Goal: Information Seeking & Learning: Learn about a topic

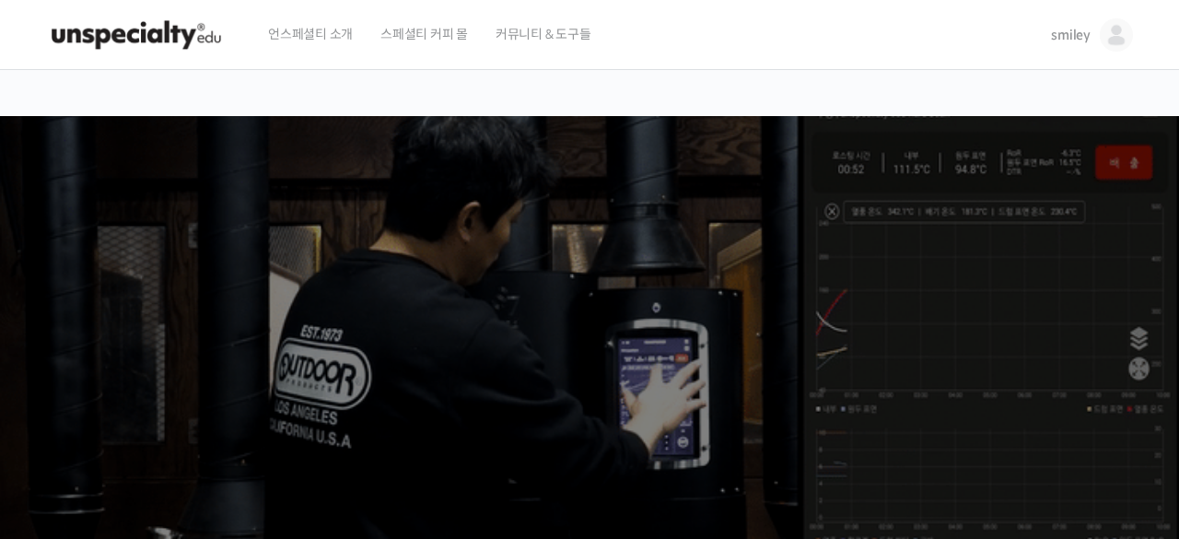
click at [1084, 41] on span "smiley" at bounding box center [1071, 35] width 40 height 17
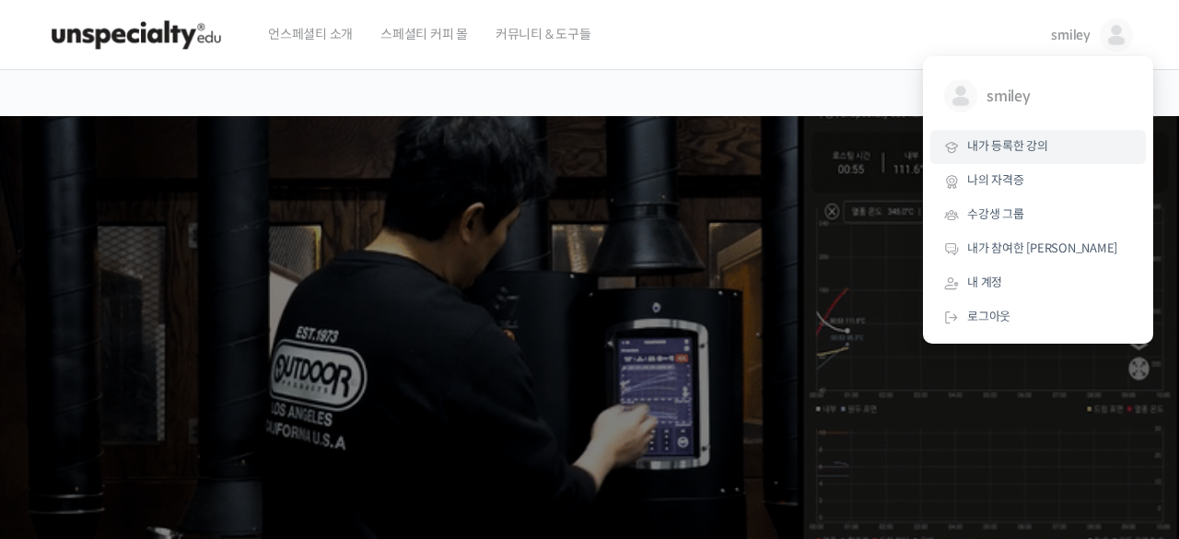
click at [1041, 150] on span "내가 등록한 강의" at bounding box center [1007, 146] width 81 height 16
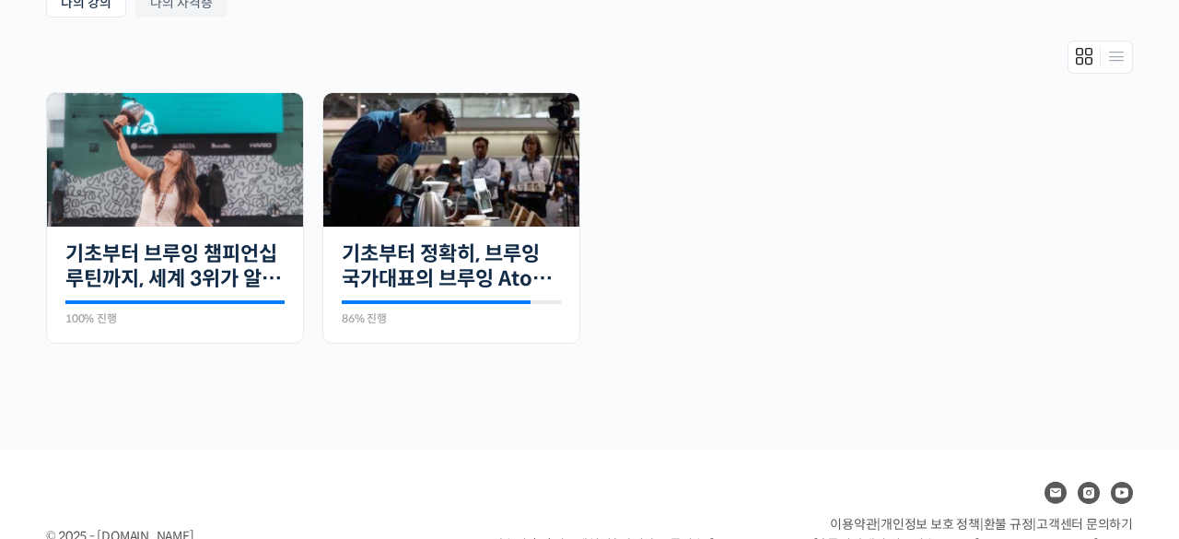
scroll to position [381, 0]
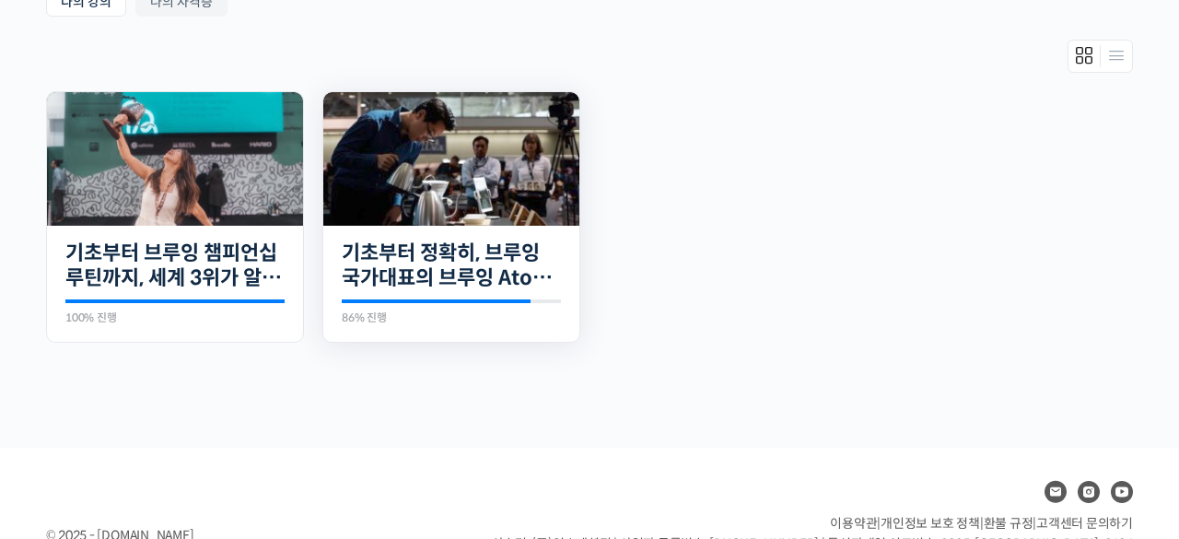
click at [473, 157] on img at bounding box center [451, 159] width 256 height 134
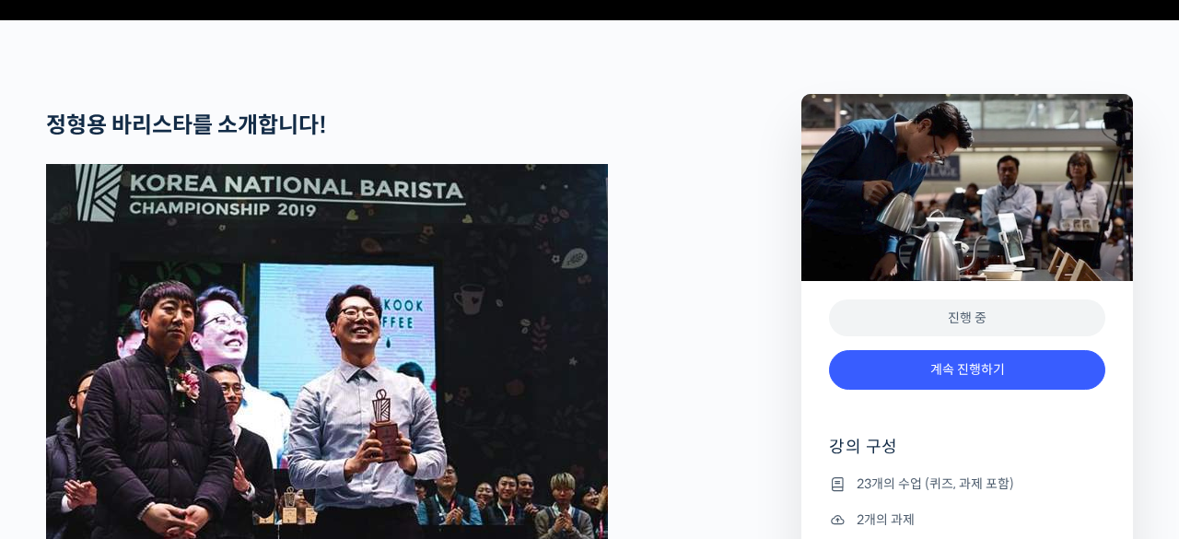
scroll to position [698, 0]
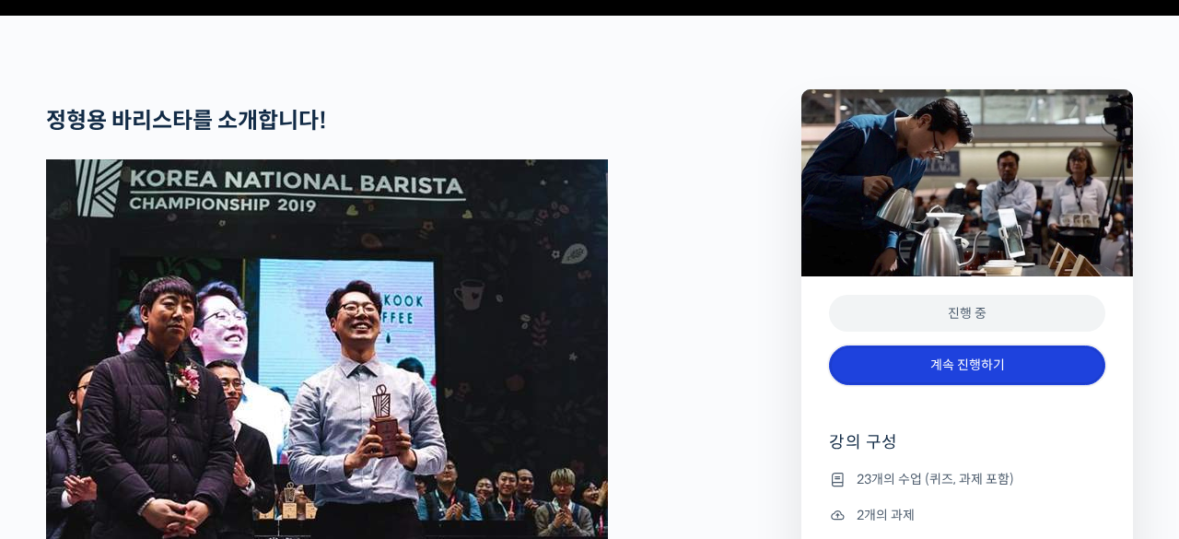
click at [932, 385] on link "계속 진행하기" at bounding box center [967, 366] width 276 height 40
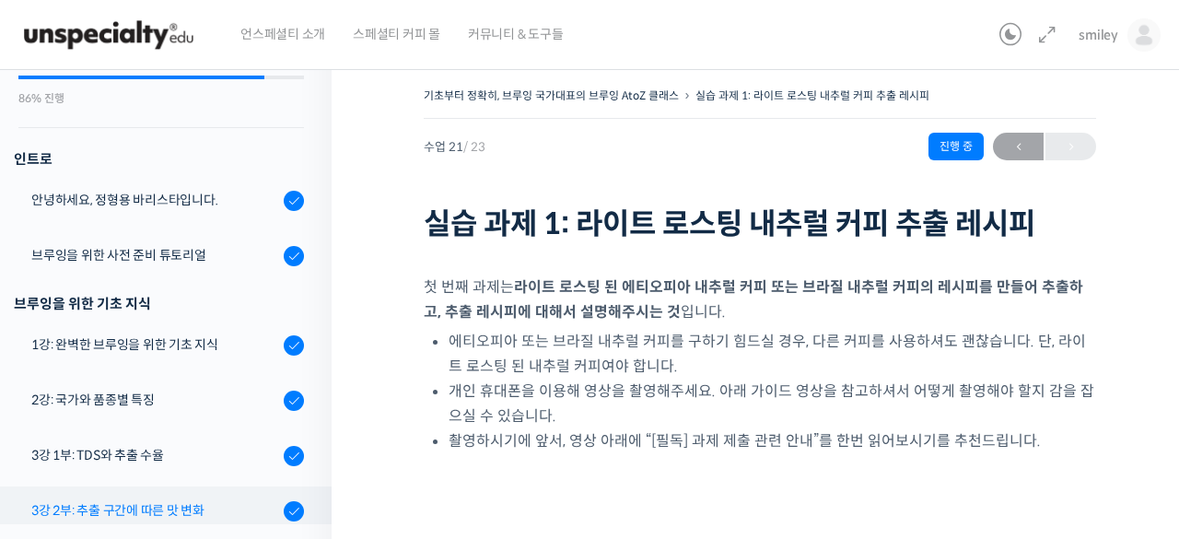
scroll to position [322, 0]
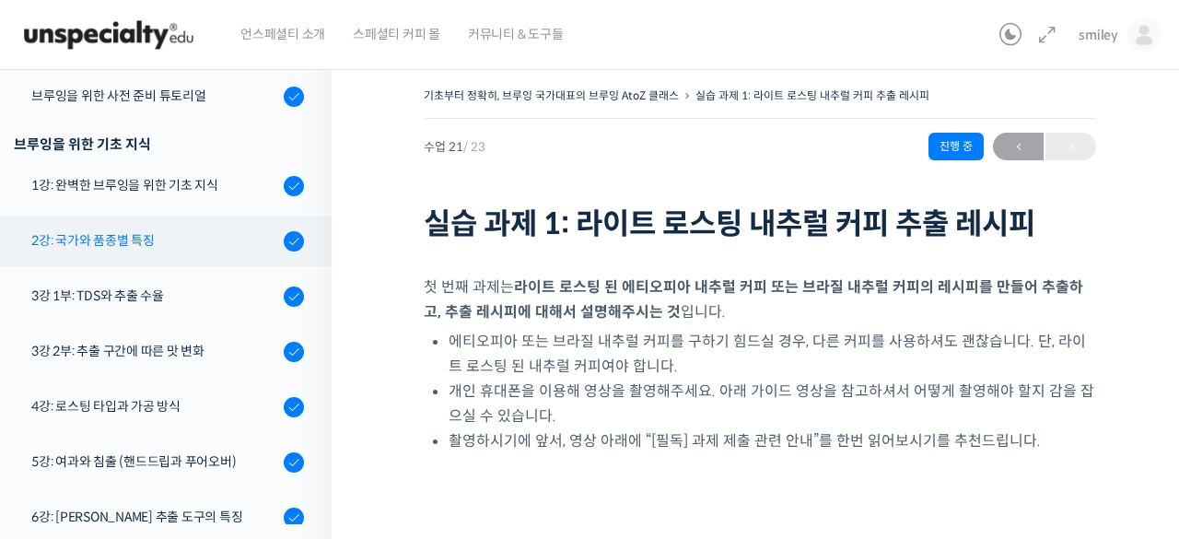
click at [199, 241] on div "2강: 국가와 품종별 특징" at bounding box center [154, 240] width 247 height 20
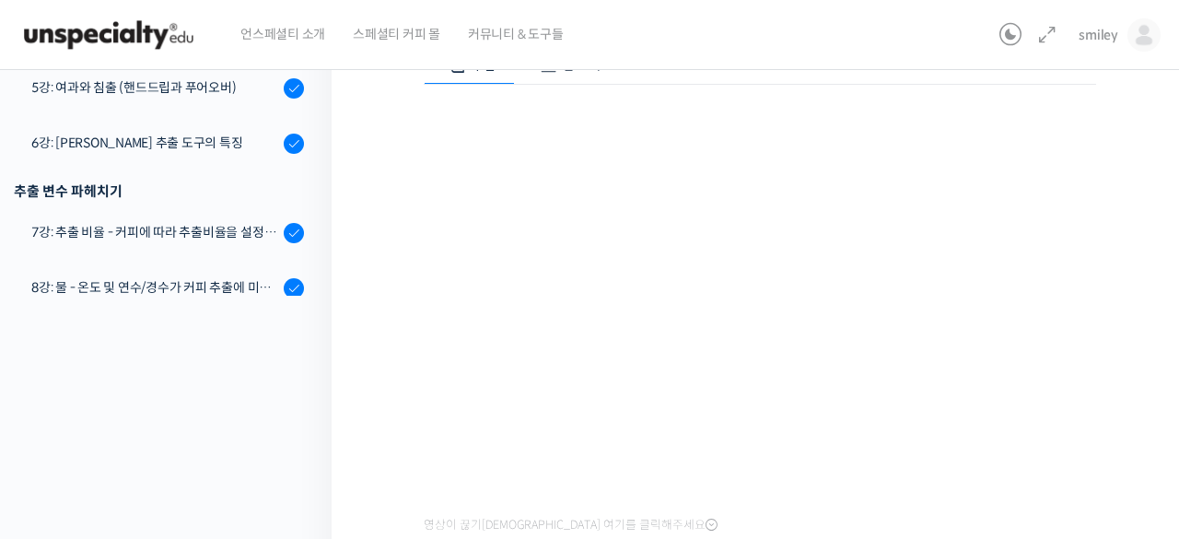
scroll to position [241, 0]
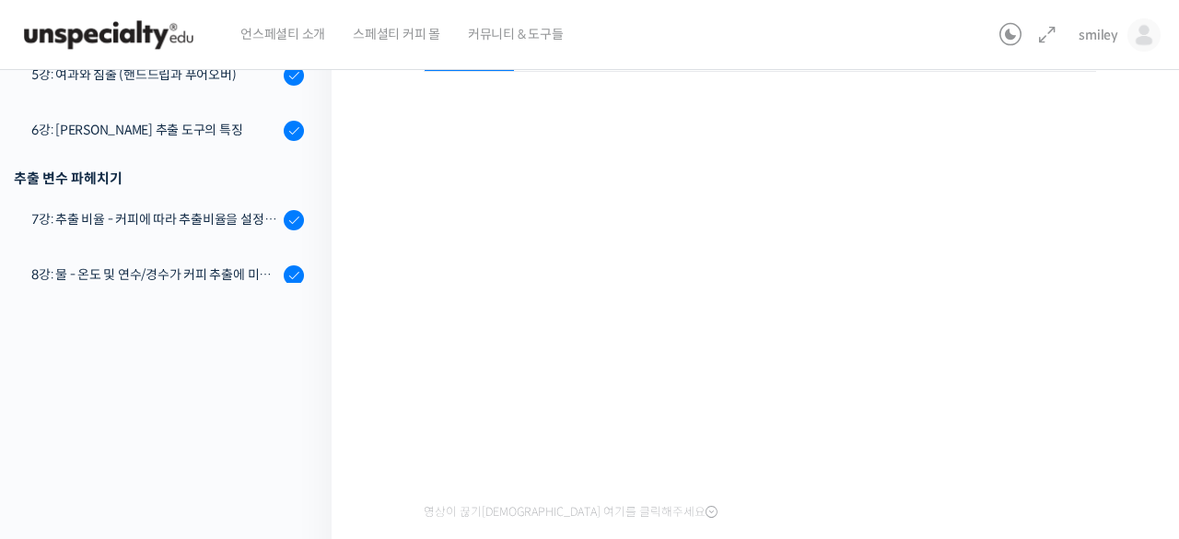
click at [1155, 296] on div "기초부터 정확히, 브루잉 국가대표의 브루잉 AtoZ 클래스 2강: 국가와 품종별 특징 완료함 수업 4 / 23 완료함 ← 이전 다음 → 2강:…" at bounding box center [760, 372] width 857 height 1116
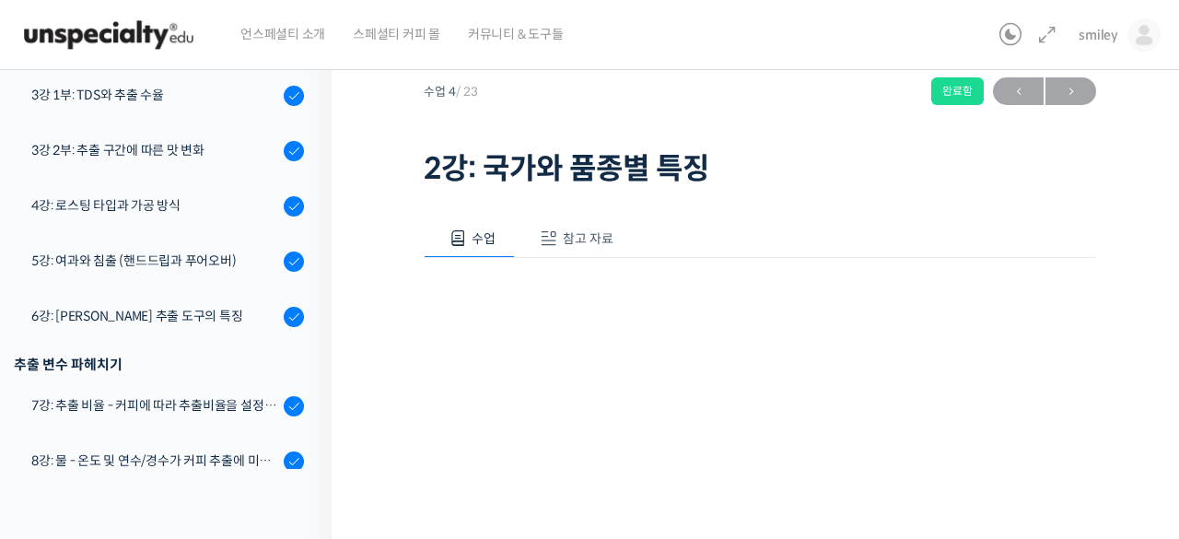
scroll to position [308, 0]
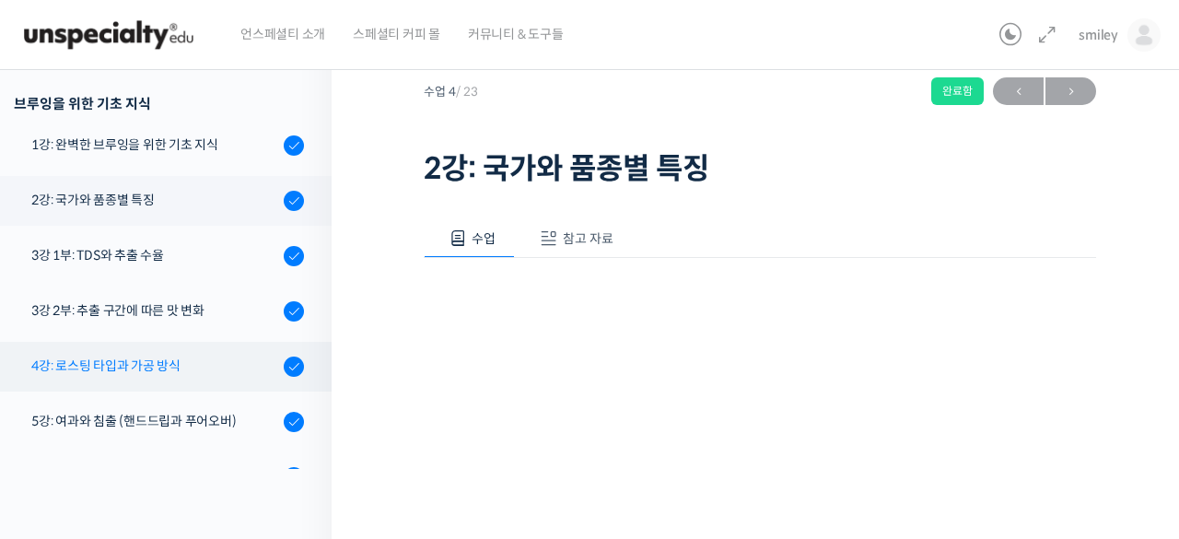
click at [86, 376] on link "4강: 로스팅 타입과 가공 방식" at bounding box center [161, 367] width 341 height 50
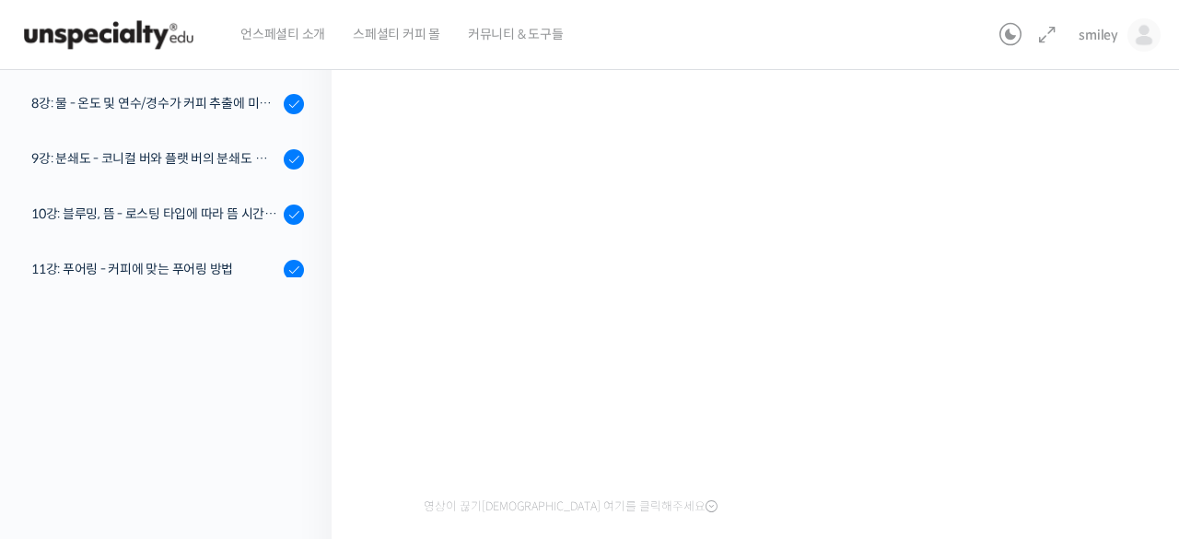
scroll to position [246, 0]
click at [1051, 37] on icon at bounding box center [1048, 35] width 22 height 22
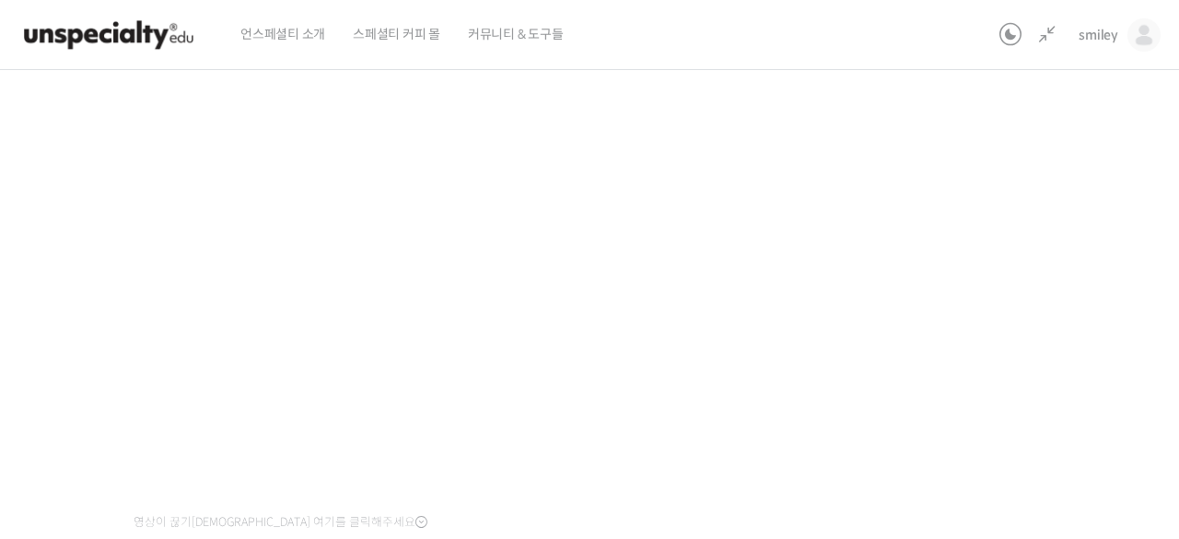
click at [970, 385] on div "기초부터 정확히, 브루잉 국가대표의 브루잉 AtoZ 클래스 4강: 로스팅 타입과 가공 방식 완료함 수업 7 / 23 완료함 ← 이전 다음 → …" at bounding box center [483, 228] width 1225 height 783
click at [936, 429] on div "기초부터 정확히, 브루잉 국가대표의 브루잉 AtoZ 클래스 4강: 로스팅 타입과 가공 방식 완료함 수업 7 / 23 완료함 ← 이전 다음 → …" at bounding box center [483, 228] width 1225 height 783
click at [874, 440] on div "기초부터 정확히, 브루잉 국가대표의 브루잉 AtoZ 클래스 4강: 로스팅 타입과 가공 방식 완료함 수업 7 / 23 완료함 ← 이전 다음 → …" at bounding box center [483, 228] width 1225 height 783
click at [985, 285] on div "기초부터 정확히, 브루잉 국가대표의 브루잉 AtoZ 클래스 4강: 로스팅 타입과 가공 방식 완료함 수업 7 / 23 완료함 ← 이전 다음 → …" at bounding box center [483, 228] width 1225 height 783
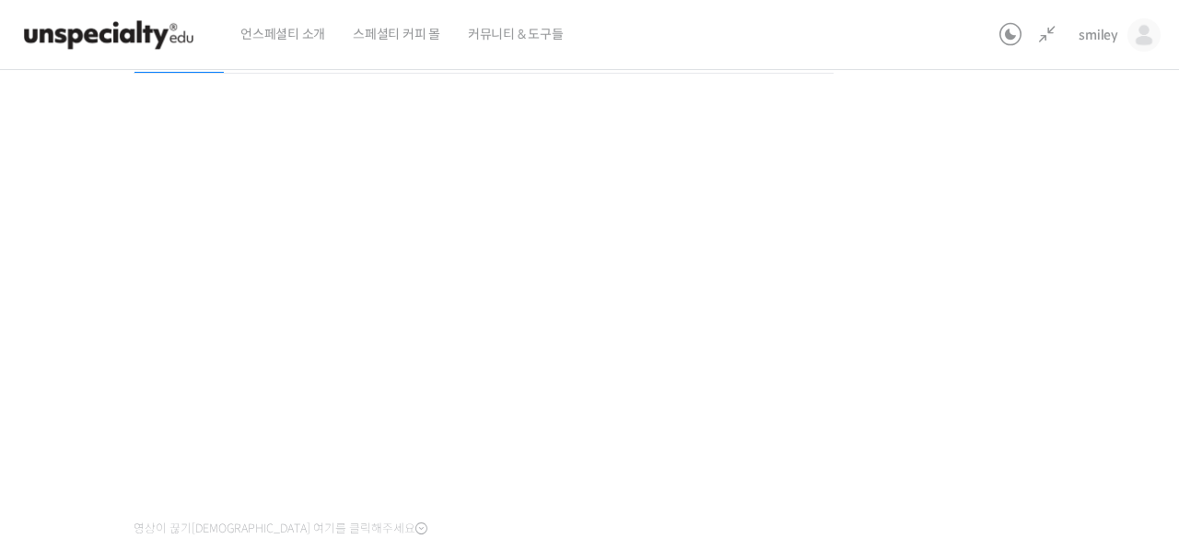
click at [979, 305] on div "기초부터 정확히, 브루잉 국가대표의 브루잉 AtoZ 클래스 4강: 로스팅 타입과 가공 방식 완료함 수업 7 / 23 완료함 ← 이전 다음 → …" at bounding box center [483, 234] width 1225 height 783
click at [979, 308] on div "기초부터 정확히, 브루잉 국가대표의 브루잉 AtoZ 클래스 4강: 로스팅 타입과 가공 방식 완료함 수업 7 / 23 완료함 ← 이전 다음 → …" at bounding box center [483, 234] width 1225 height 783
click at [957, 348] on div "기초부터 정확히, 브루잉 국가대표의 브루잉 AtoZ 클래스 4강: 로스팅 타입과 가공 방식 완료함 수업 7 / 23 완료함 ← 이전 다음 → …" at bounding box center [483, 234] width 1225 height 783
click at [1054, 416] on div "기초부터 정확히, 브루잉 국가대표의 브루잉 AtoZ 클래스 4강: 로스팅 타입과 가공 방식 완료함 수업 7 / 23 완료함 ← 이전 다음 → …" at bounding box center [483, 234] width 1225 height 783
click at [988, 430] on div "기초부터 정확히, 브루잉 국가대표의 브루잉 AtoZ 클래스 4강: 로스팅 타입과 가공 방식 완료함 수업 7 / 23 완료함 ← 이전 다음 → …" at bounding box center [483, 234] width 1225 height 783
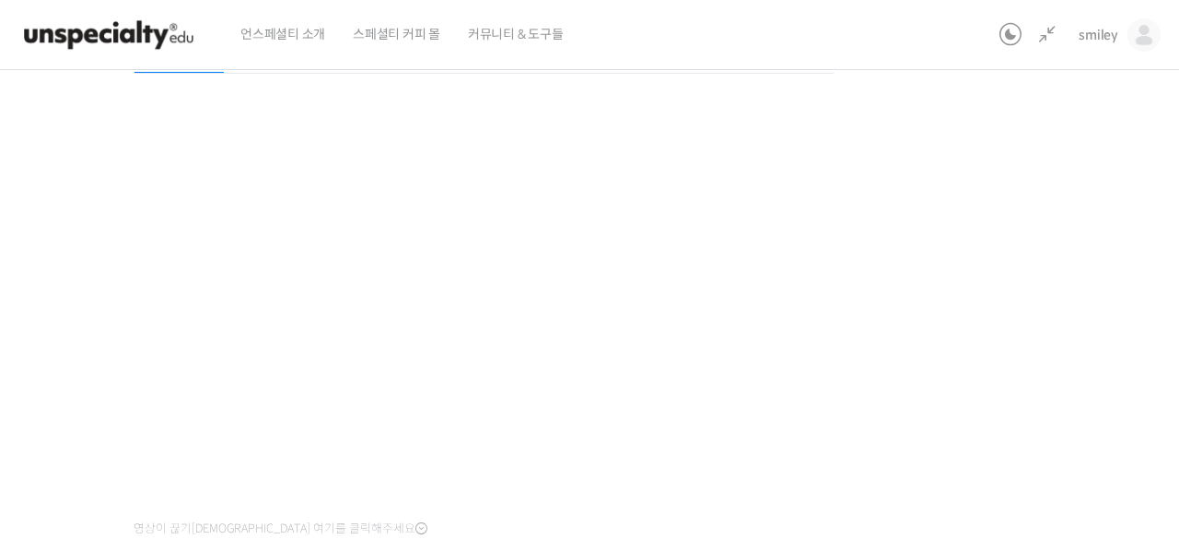
click at [1000, 427] on div "기초부터 정확히, 브루잉 국가대표의 브루잉 AtoZ 클래스 4강: 로스팅 타입과 가공 방식 완료함 수업 7 / 23 완료함 ← 이전 다음 → …" at bounding box center [483, 234] width 1225 height 783
click at [986, 392] on div "기초부터 정확히, 브루잉 국가대표의 브루잉 AtoZ 클래스 4강: 로스팅 타입과 가공 방식 완료함 수업 7 / 23 완료함 ← 이전 다음 → …" at bounding box center [483, 234] width 1225 height 783
click at [945, 343] on div "기초부터 정확히, 브루잉 국가대표의 브루잉 AtoZ 클래스 4강: 로스팅 타입과 가공 방식 완료함 수업 7 / 23 완료함 ← 이전 다음 → …" at bounding box center [483, 234] width 1225 height 783
click at [1003, 264] on div "기초부터 정확히, 브루잉 국가대표의 브루잉 AtoZ 클래스 4강: 로스팅 타입과 가공 방식 완료함 수업 7 / 23 완료함 ← 이전 다음 → …" at bounding box center [483, 234] width 1225 height 783
click at [986, 336] on div "기초부터 정확히, 브루잉 국가대표의 브루잉 AtoZ 클래스 4강: 로스팅 타입과 가공 방식 완료함 수업 7 / 23 완료함 ← 이전 다음 → …" at bounding box center [483, 234] width 1225 height 783
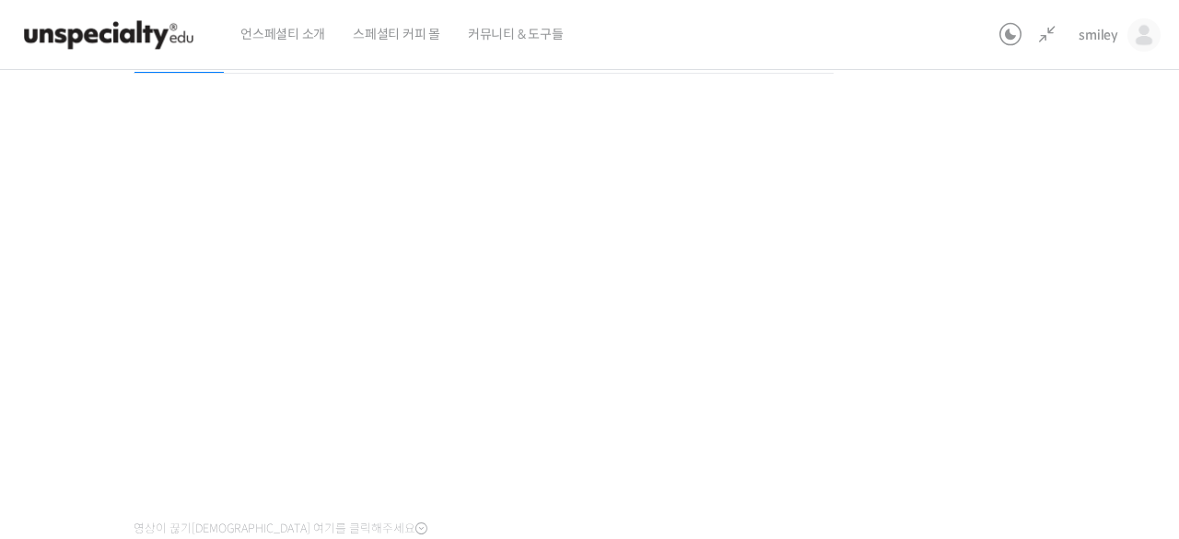
click at [979, 243] on div "기초부터 정확히, 브루잉 국가대표의 브루잉 AtoZ 클래스 4강: 로스팅 타입과 가공 방식 완료함 수업 7 / 23 완료함 ← 이전 다음 → …" at bounding box center [483, 234] width 1225 height 783
click at [928, 341] on div "기초부터 정확히, 브루잉 국가대표의 브루잉 AtoZ 클래스 4강: 로스팅 타입과 가공 방식 완료함 수업 7 / 23 완료함 ← 이전 다음 → …" at bounding box center [483, 234] width 1225 height 783
click at [946, 411] on div "기초부터 정확히, 브루잉 국가대표의 브루잉 AtoZ 클래스 4강: 로스팅 타입과 가공 방식 완료함 수업 7 / 23 완료함 ← 이전 다음 → …" at bounding box center [483, 234] width 1225 height 783
click at [990, 407] on div "기초부터 정확히, 브루잉 국가대표의 브루잉 AtoZ 클래스 4강: 로스팅 타입과 가공 방식 완료함 수업 7 / 23 완료함 ← 이전 다음 → …" at bounding box center [483, 234] width 1225 height 783
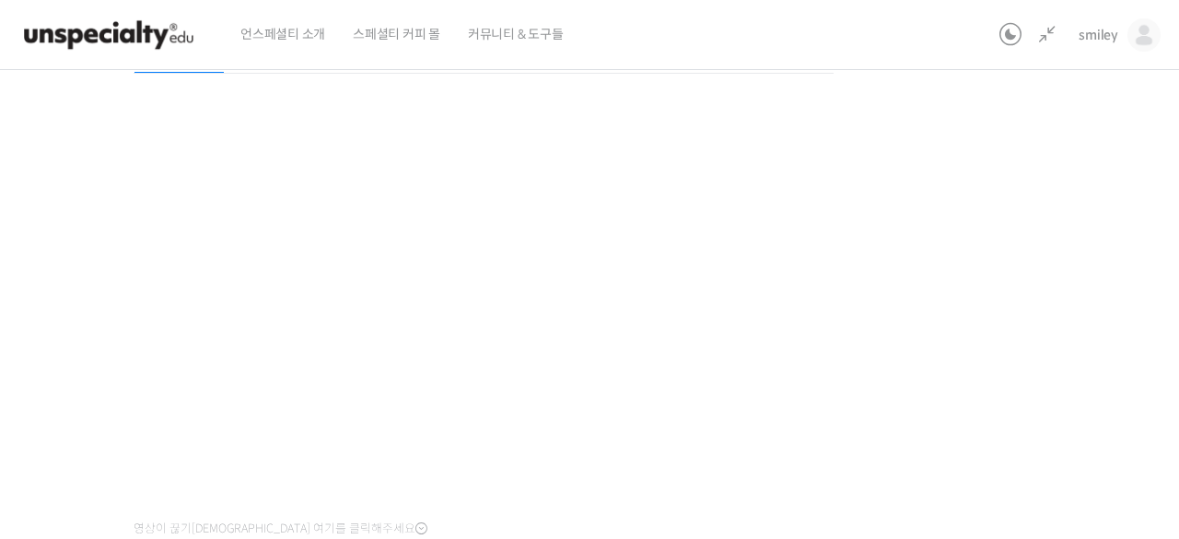
click at [944, 402] on div "기초부터 정확히, 브루잉 국가대표의 브루잉 AtoZ 클래스 4강: 로스팅 타입과 가공 방식 완료함 수업 7 / 23 완료함 ← 이전 다음 → …" at bounding box center [483, 234] width 1225 height 783
click at [1023, 275] on div "기초부터 정확히, 브루잉 국가대표의 브루잉 AtoZ 클래스 4강: 로스팅 타입과 가공 방식 완료함 수업 7 / 23 완료함 ← 이전 다음 → …" at bounding box center [483, 234] width 1225 height 783
click at [1056, 282] on div "기초부터 정확히, 브루잉 국가대표의 브루잉 AtoZ 클래스 4강: 로스팅 타입과 가공 방식 완료함 수업 7 / 23 완료함 ← 이전 다음 → …" at bounding box center [483, 234] width 1225 height 783
click at [926, 388] on div "기초부터 정확히, 브루잉 국가대표의 브루잉 AtoZ 클래스 4강: 로스팅 타입과 가공 방식 완료함 수업 7 / 23 완료함 ← 이전 다음 → …" at bounding box center [483, 234] width 1225 height 783
click at [940, 432] on div "기초부터 정확히, 브루잉 국가대표의 브루잉 AtoZ 클래스 4강: 로스팅 타입과 가공 방식 완료함 수업 7 / 23 완료함 ← 이전 다음 → …" at bounding box center [483, 234] width 1225 height 783
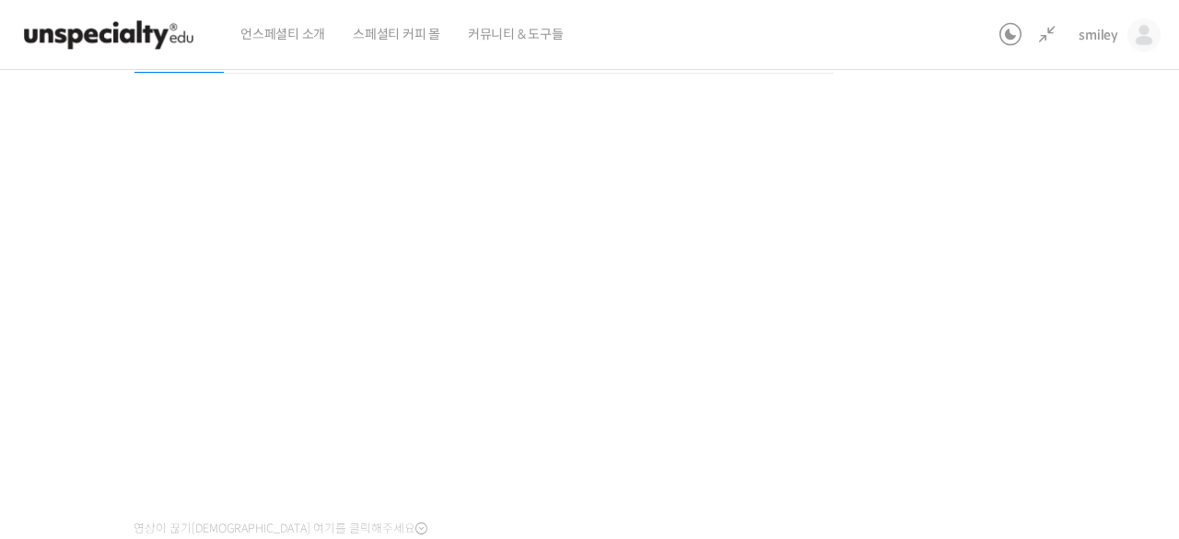
click at [1019, 229] on div "기초부터 정확히, 브루잉 국가대표의 브루잉 AtoZ 클래스 4강: 로스팅 타입과 가공 방식 완료함 수업 7 / 23 완료함 ← 이전 다음 → …" at bounding box center [483, 234] width 1225 height 783
click at [979, 430] on div "기초부터 정확히, 브루잉 국가대표의 브루잉 AtoZ 클래스 4강: 로스팅 타입과 가공 방식 완료함 수업 7 / 23 완료함 ← 이전 다음 → …" at bounding box center [483, 234] width 1225 height 783
click at [969, 411] on div "기초부터 정확히, 브루잉 국가대표의 브루잉 AtoZ 클래스 4강: 로스팅 타입과 가공 방식 완료함 수업 7 / 23 완료함 ← 이전 다음 → …" at bounding box center [483, 234] width 1225 height 783
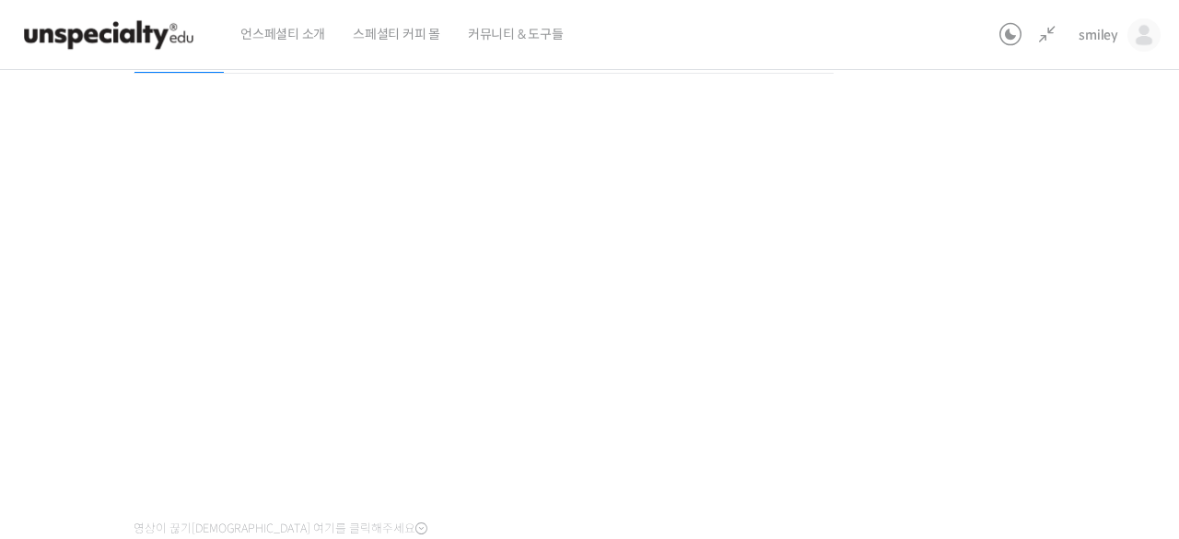
click at [997, 375] on div "기초부터 정확히, 브루잉 국가대표의 브루잉 AtoZ 클래스 4강: 로스팅 타입과 가공 방식 완료함 수업 7 / 23 완료함 ← 이전 다음 → …" at bounding box center [483, 234] width 1225 height 783
click at [954, 346] on div "기초부터 정확히, 브루잉 국가대표의 브루잉 AtoZ 클래스 4강: 로스팅 타입과 가공 방식 완료함 수업 7 / 23 완료함 ← 이전 다음 → …" at bounding box center [483, 234] width 1225 height 783
click at [1014, 312] on div "기초부터 정확히, 브루잉 국가대표의 브루잉 AtoZ 클래스 4강: 로스팅 타입과 가공 방식 완료함 수업 7 / 23 완료함 ← 이전 다음 → …" at bounding box center [483, 234] width 1225 height 783
click at [968, 286] on div "기초부터 정확히, 브루잉 국가대표의 브루잉 AtoZ 클래스 4강: 로스팅 타입과 가공 방식 완료함 수업 7 / 23 완료함 ← 이전 다음 → …" at bounding box center [483, 219] width 1225 height 783
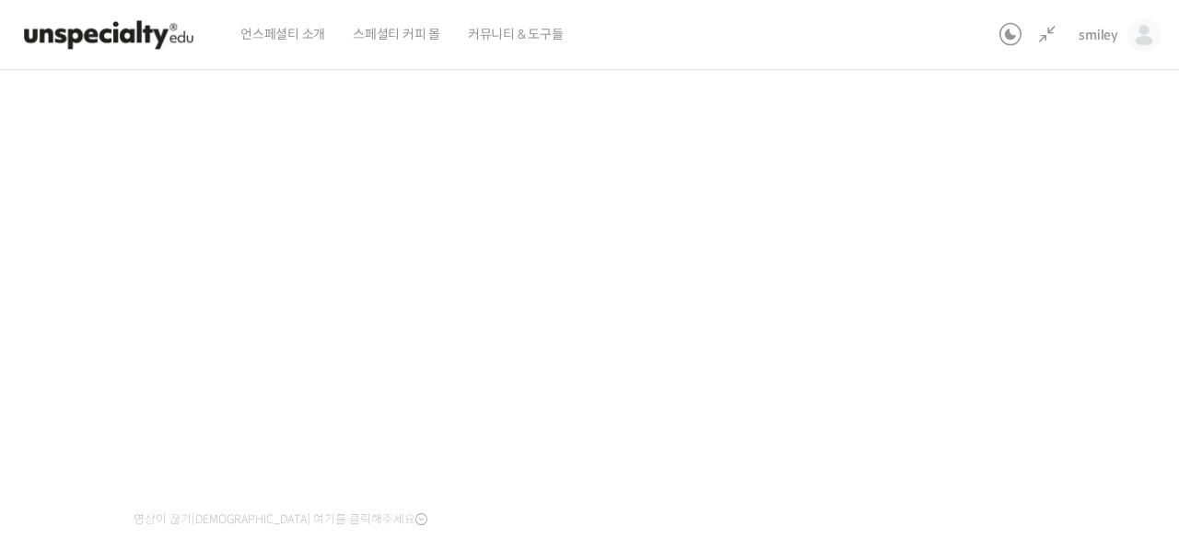
scroll to position [250, 0]
click at [921, 307] on div "기초부터 정확히, 브루잉 국가대표의 브루잉 AtoZ 클래스 4강: 로스팅 타입과 가공 방식 완료함 수업 7 / 23 완료함 ← 이전 다음 → …" at bounding box center [483, 224] width 1225 height 783
click at [973, 378] on div "기초부터 정확히, 브루잉 국가대표의 브루잉 AtoZ 클래스 4강: 로스팅 타입과 가공 방식 완료함 수업 7 / 23 완료함 ← 이전 다음 → …" at bounding box center [483, 224] width 1225 height 783
click at [948, 428] on div "기초부터 정확히, 브루잉 국가대표의 브루잉 AtoZ 클래스 4강: 로스팅 타입과 가공 방식 완료함 수업 7 / 23 완료함 ← 이전 다음 → …" at bounding box center [483, 224] width 1225 height 783
drag, startPoint x: 1140, startPoint y: 72, endPoint x: 971, endPoint y: 303, distance: 286.2
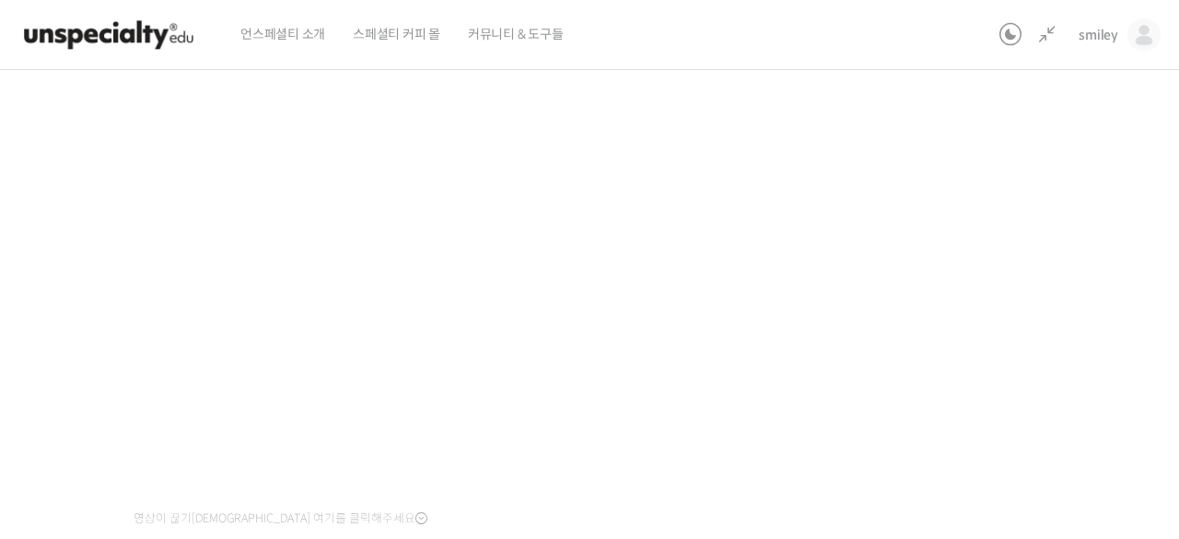
click at [971, 303] on div "기초부터 정확히, 브루잉 국가대표의 브루잉 AtoZ 클래스 4강: 로스팅 타입과 가공 방식 완료함 수업 7 / 23 완료함 ← 이전 다음 → …" at bounding box center [483, 224] width 1225 height 783
drag, startPoint x: 971, startPoint y: 303, endPoint x: 925, endPoint y: 396, distance: 103.8
click at [925, 396] on div "기초부터 정확히, 브루잉 국가대표의 브루잉 AtoZ 클래스 4강: 로스팅 타입과 가공 방식 완료함 수업 7 / 23 완료함 ← 이전 다음 → …" at bounding box center [483, 224] width 1225 height 783
click at [929, 387] on div "기초부터 정확히, 브루잉 국가대표의 브루잉 AtoZ 클래스 4강: 로스팅 타입과 가공 방식 완료함 수업 7 / 23 완료함 ← 이전 다음 → …" at bounding box center [483, 224] width 1225 height 783
drag, startPoint x: 925, startPoint y: 396, endPoint x: 1046, endPoint y: 348, distance: 129.9
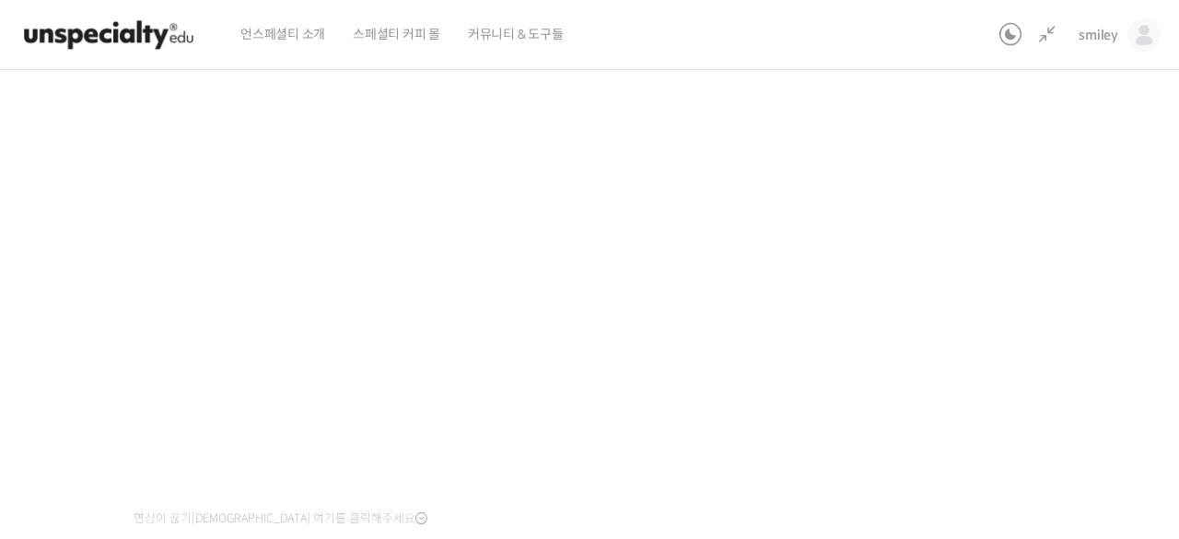
click at [1046, 348] on div "기초부터 정확히, 브루잉 국가대표의 브루잉 AtoZ 클래스 4강: 로스팅 타입과 가공 방식 완료함 수업 7 / 23 완료함 ← 이전 다음 → …" at bounding box center [483, 224] width 1225 height 783
click at [1045, 350] on div "기초부터 정확히, 브루잉 국가대표의 브루잉 AtoZ 클래스 4강: 로스팅 타입과 가공 방식 완료함 수업 7 / 23 완료함 ← 이전 다음 → …" at bounding box center [483, 224] width 1225 height 783
click at [1103, 330] on div "기초부터 정확히, 브루잉 국가대표의 브루잉 AtoZ 클래스 4강: 로스팅 타입과 가공 방식 완료함 수업 7 / 23 완료함 ← 이전 다음 → …" at bounding box center [484, 230] width 1410 height 849
click at [1038, 334] on div "기초부터 정확히, 브루잉 국가대표의 브루잉 AtoZ 클래스 4강: 로스팅 타입과 가공 방식 완료함 수업 7 / 23 완료함 ← 이전 다음 → …" at bounding box center [483, 224] width 1225 height 783
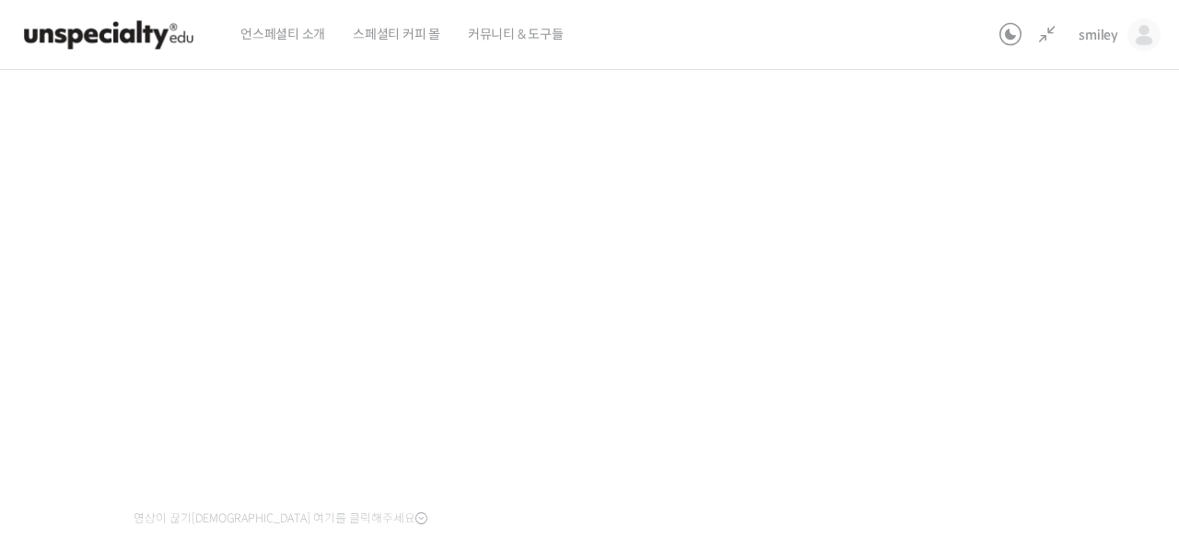
click at [957, 335] on div "기초부터 정확히, 브루잉 국가대표의 브루잉 AtoZ 클래스 4강: 로스팅 타입과 가공 방식 완료함 수업 7 / 23 완료함 ← 이전 다음 → …" at bounding box center [483, 224] width 1225 height 783
click at [1012, 232] on div "기초부터 정확히, 브루잉 국가대표의 브루잉 AtoZ 클래스 4강: 로스팅 타입과 가공 방식 완료함 수업 7 / 23 완료함 ← 이전 다음 → …" at bounding box center [483, 224] width 1225 height 783
click at [988, 344] on div "기초부터 정확히, 브루잉 국가대표의 브루잉 AtoZ 클래스 4강: 로스팅 타입과 가공 방식 완료함 수업 7 / 23 완료함 ← 이전 다음 → …" at bounding box center [483, 224] width 1225 height 783
click at [1018, 353] on div "기초부터 정확히, 브루잉 국가대표의 브루잉 AtoZ 클래스 4강: 로스팅 타입과 가공 방식 완료함 수업 7 / 23 완료함 ← 이전 다음 → …" at bounding box center [483, 224] width 1225 height 783
click at [992, 299] on div "기초부터 정확히, 브루잉 국가대표의 브루잉 AtoZ 클래스 4강: 로스팅 타입과 가공 방식 완료함 수업 7 / 23 완료함 ← 이전 다음 → …" at bounding box center [483, 224] width 1225 height 783
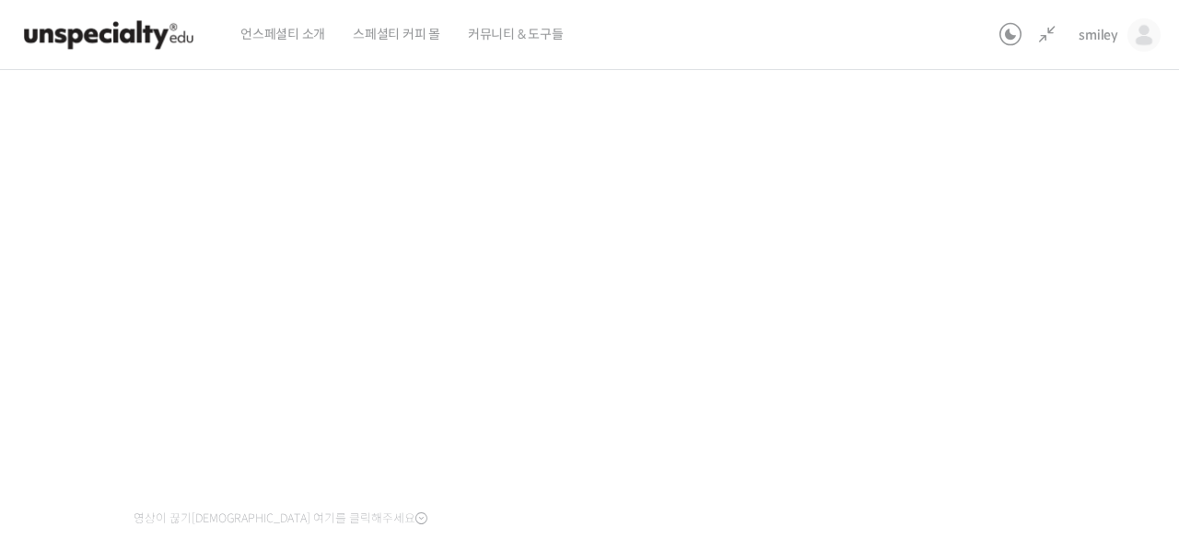
click at [992, 299] on div "기초부터 정확히, 브루잉 국가대표의 브루잉 AtoZ 클래스 4강: 로스팅 타입과 가공 방식 완료함 수업 7 / 23 완료함 ← 이전 다음 → …" at bounding box center [483, 224] width 1225 height 783
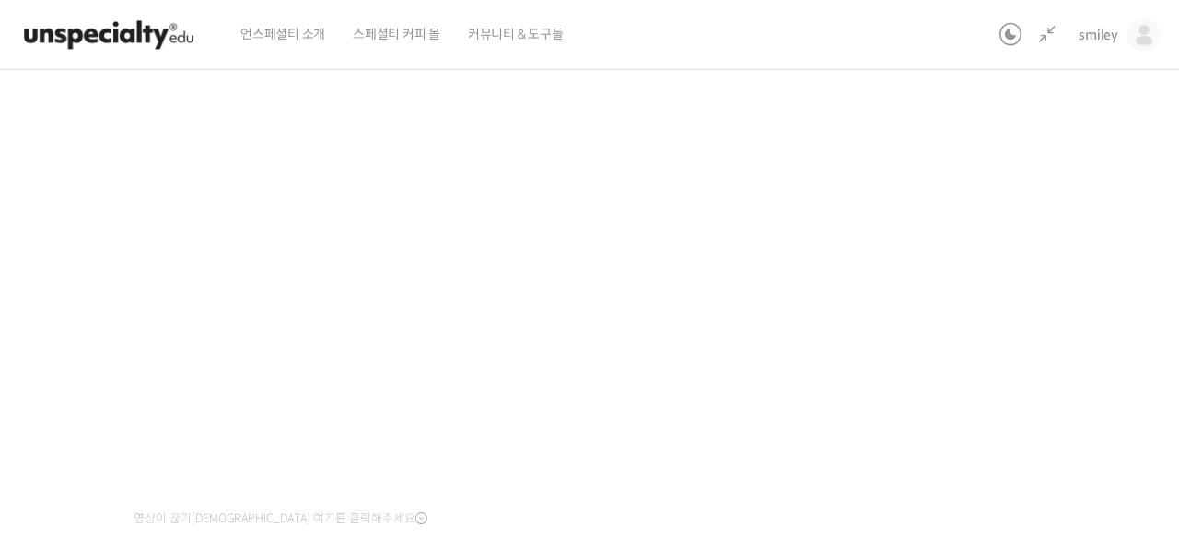
click at [992, 299] on div "기초부터 정확히, 브루잉 국가대표의 브루잉 AtoZ 클래스 4강: 로스팅 타입과 가공 방식 완료함 수업 7 / 23 완료함 ← 이전 다음 → …" at bounding box center [483, 224] width 1225 height 783
click at [992, 301] on div "기초부터 정확히, 브루잉 국가대표의 브루잉 AtoZ 클래스 4강: 로스팅 타입과 가공 방식 완료함 수업 7 / 23 완료함 ← 이전 다음 → …" at bounding box center [483, 224] width 1225 height 783
click at [953, 267] on div "기초부터 정확히, 브루잉 국가대표의 브루잉 AtoZ 클래스 4강: 로스팅 타입과 가공 방식 완료함 수업 7 / 23 완료함 ← 이전 다음 → …" at bounding box center [483, 224] width 1225 height 783
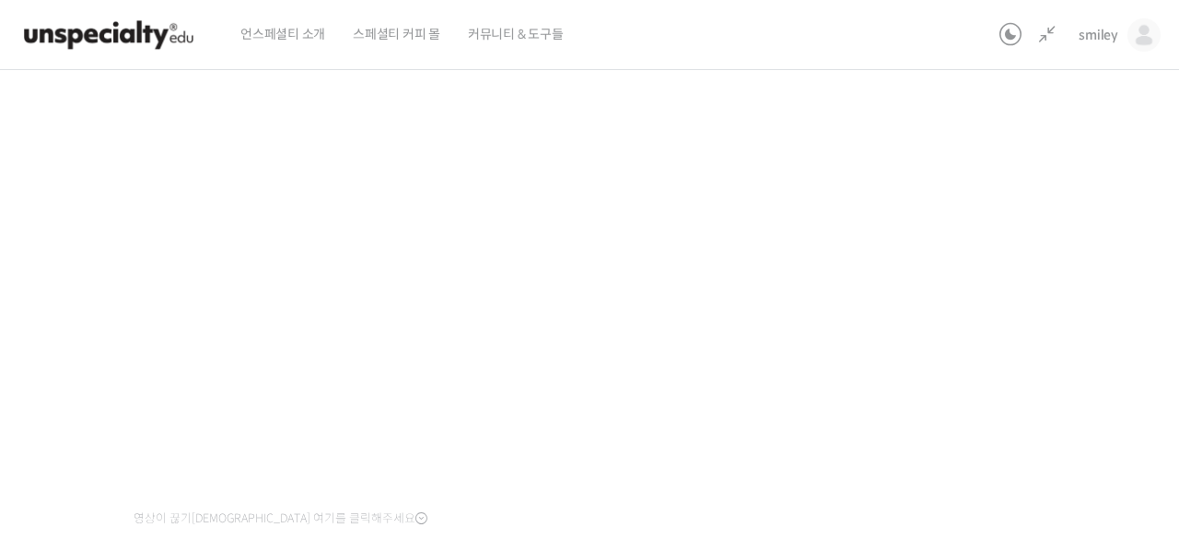
click at [938, 298] on div "기초부터 정확히, 브루잉 국가대표의 브루잉 AtoZ 클래스 4강: 로스팅 타입과 가공 방식 완료함 수업 7 / 23 완료함 ← 이전 다음 → …" at bounding box center [483, 224] width 1225 height 783
click at [978, 274] on div "기초부터 정확히, 브루잉 국가대표의 브루잉 AtoZ 클래스 4강: 로스팅 타입과 가공 방식 완료함 수업 7 / 23 완료함 ← 이전 다음 → …" at bounding box center [483, 224] width 1225 height 783
click at [973, 278] on div "기초부터 정확히, 브루잉 국가대표의 브루잉 AtoZ 클래스 4강: 로스팅 타입과 가공 방식 완료함 수업 7 / 23 완료함 ← 이전 다음 → …" at bounding box center [483, 224] width 1225 height 783
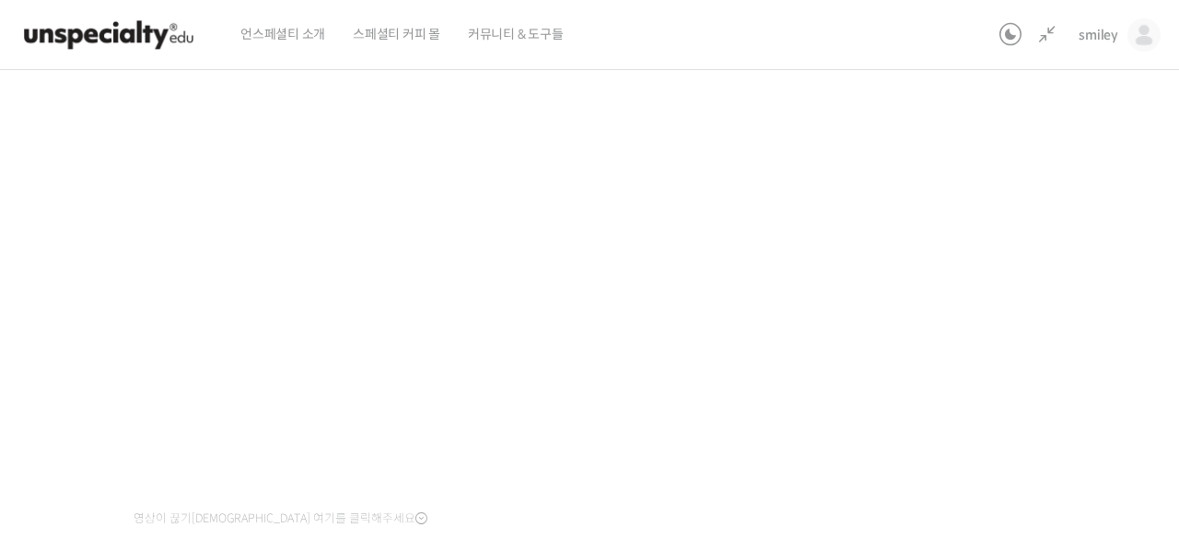
click at [956, 276] on div "기초부터 정확히, 브루잉 국가대표의 브루잉 AtoZ 클래스 4강: 로스팅 타입과 가공 방식 완료함 수업 7 / 23 완료함 ← 이전 다음 → …" at bounding box center [483, 224] width 1225 height 783
click at [923, 299] on div "기초부터 정확히, 브루잉 국가대표의 브루잉 AtoZ 클래스 4강: 로스팅 타입과 가공 방식 완료함 수업 7 / 23 완료함 ← 이전 다음 → …" at bounding box center [483, 224] width 1225 height 783
click at [60, 147] on div "기초부터 정확히, 브루잉 국가대표의 브루잉 AtoZ 클래스 4강: 로스팅 타입과 가공 방식 완료함 수업 7 / 23 완료함 ← 이전 다음 → …" at bounding box center [483, 224] width 1225 height 783
click at [913, 313] on div "기초부터 정확히, 브루잉 국가대표의 브루잉 AtoZ 클래스 4강: 로스팅 타입과 가공 방식 완료함 수업 7 / 23 완료함 ← 이전 다음 → …" at bounding box center [483, 224] width 1225 height 783
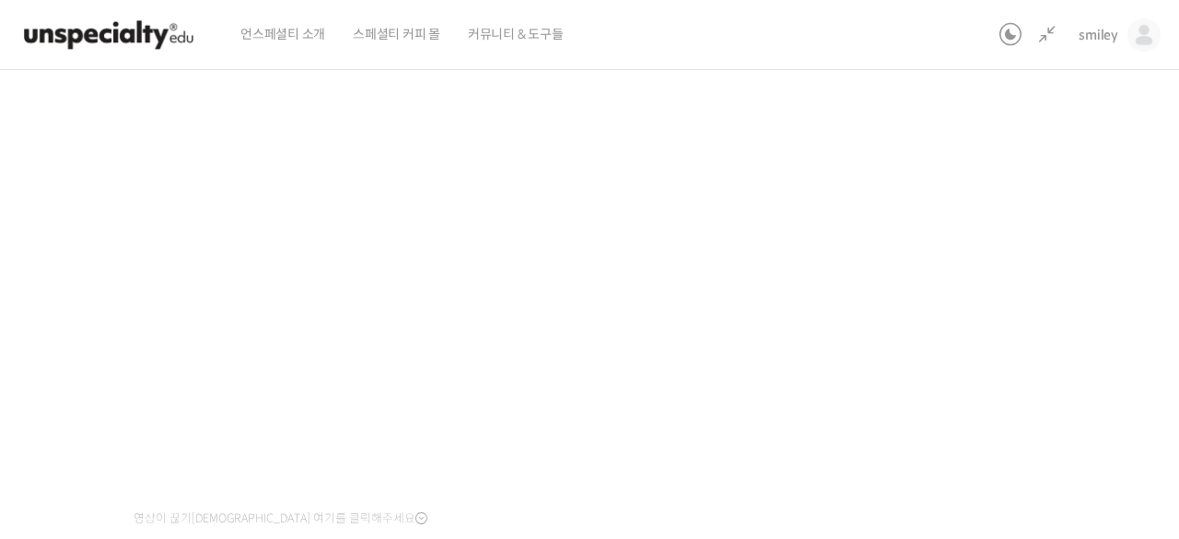
click at [913, 313] on div "기초부터 정확히, 브루잉 국가대표의 브루잉 AtoZ 클래스 4강: 로스팅 타입과 가공 방식 완료함 수업 7 / 23 완료함 ← 이전 다음 → …" at bounding box center [483, 224] width 1225 height 783
click at [909, 322] on div "기초부터 정확히, 브루잉 국가대표의 브루잉 AtoZ 클래스 4강: 로스팅 타입과 가공 방식 완료함 수업 7 / 23 완료함 ← 이전 다음 → …" at bounding box center [483, 224] width 1225 height 783
click at [896, 339] on div "기초부터 정확히, 브루잉 국가대표의 브루잉 AtoZ 클래스 4강: 로스팅 타입과 가공 방식 완료함 수업 7 / 23 완료함 ← 이전 다음 → …" at bounding box center [483, 224] width 1225 height 783
click at [892, 357] on div "기초부터 정확히, 브루잉 국가대표의 브루잉 AtoZ 클래스 4강: 로스팅 타입과 가공 방식 완료함 수업 7 / 23 완료함 ← 이전 다음 → …" at bounding box center [483, 224] width 1225 height 783
click at [891, 365] on div "기초부터 정확히, 브루잉 국가대표의 브루잉 AtoZ 클래스 4강: 로스팅 타입과 가공 방식 완료함 수업 7 / 23 완료함 ← 이전 다음 → …" at bounding box center [483, 224] width 1225 height 783
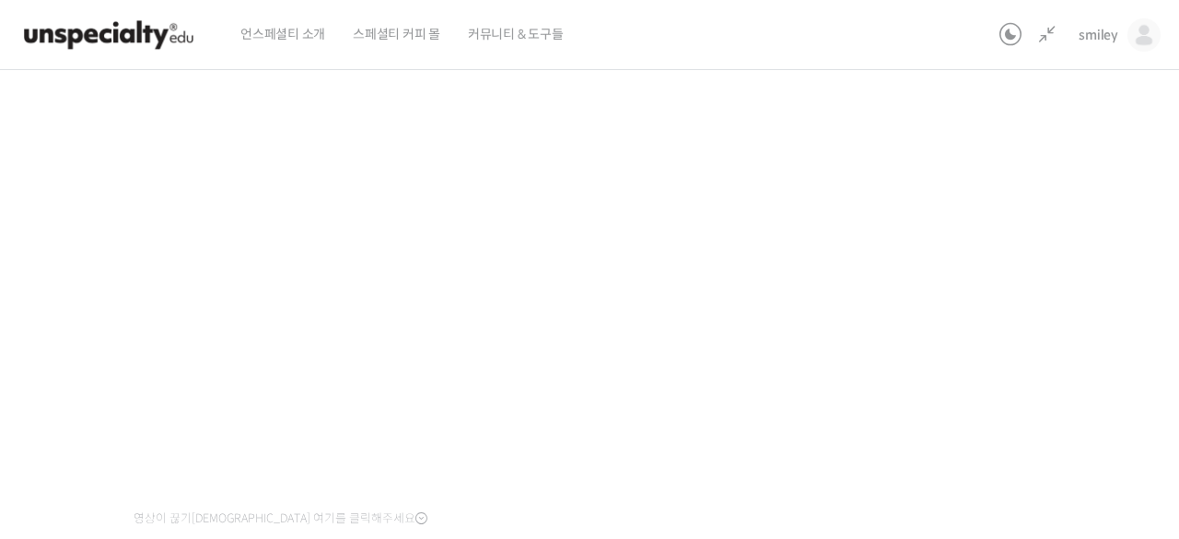
click at [891, 365] on div "기초부터 정확히, 브루잉 국가대표의 브루잉 AtoZ 클래스 4강: 로스팅 타입과 가공 방식 완료함 수업 7 / 23 완료함 ← 이전 다음 → …" at bounding box center [483, 224] width 1225 height 783
click at [1067, 274] on div "기초부터 정확히, 브루잉 국가대표의 브루잉 AtoZ 클래스 4강: 로스팅 타입과 가공 방식 완료함 수업 7 / 23 완료함 ← 이전 다음 → …" at bounding box center [483, 224] width 1225 height 783
click at [1048, 365] on div "기초부터 정확히, 브루잉 국가대표의 브루잉 AtoZ 클래스 4강: 로스팅 타입과 가공 방식 완료함 수업 7 / 23 완료함 ← 이전 다음 → …" at bounding box center [483, 224] width 1225 height 783
click at [1063, 342] on div "기초부터 정확히, 브루잉 국가대표의 브루잉 AtoZ 클래스 4강: 로스팅 타입과 가공 방식 완료함 수업 7 / 23 완료함 ← 이전 다음 → …" at bounding box center [483, 224] width 1225 height 783
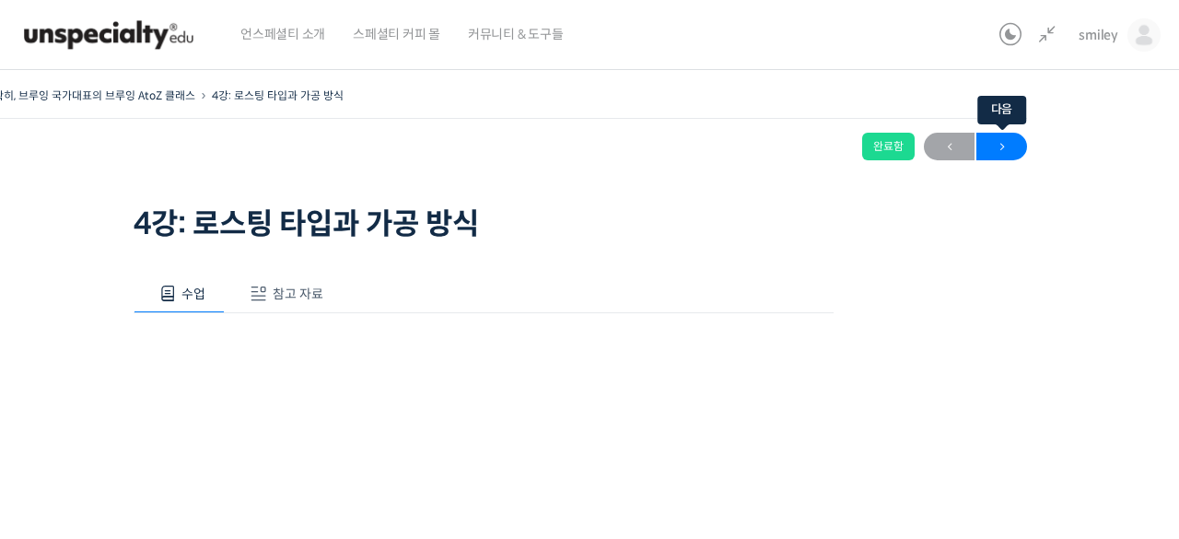
click at [996, 157] on span "→" at bounding box center [1002, 147] width 51 height 25
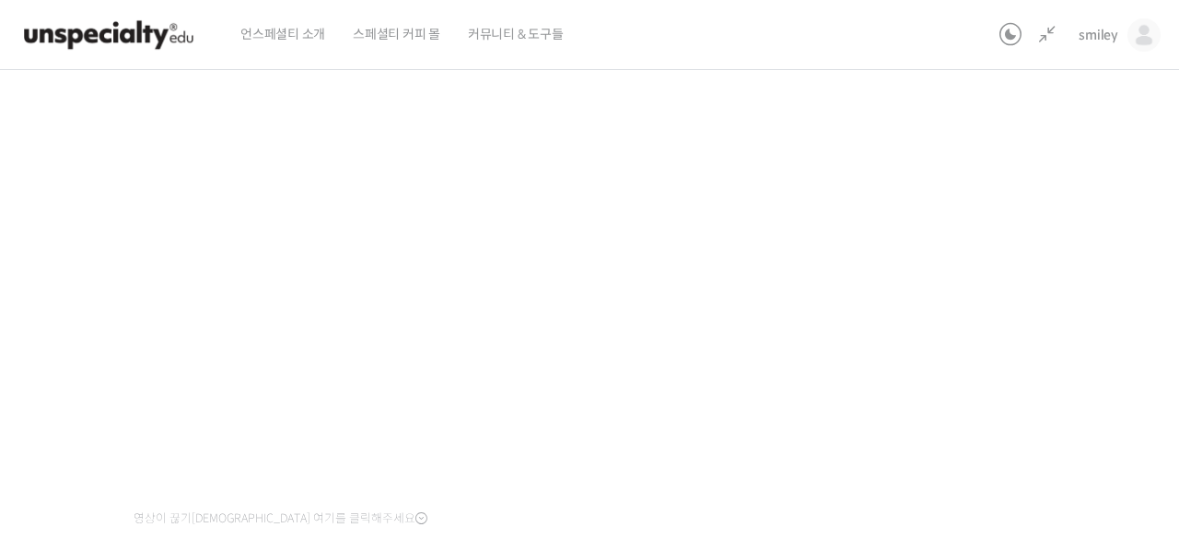
scroll to position [255, 0]
click at [41, 145] on div "기초부터 정확히, 브루잉 국가대표의 브루잉 AtoZ 클래스 5강: 여과와 침출 (핸드드립과 푸어오버) 완료함 수업 8 / 23 완료함 ← 이전…" at bounding box center [483, 219] width 1225 height 783
click at [951, 269] on div "기초부터 정확히, 브루잉 국가대표의 브루잉 AtoZ 클래스 5강: 여과와 침출 (핸드드립과 푸어오버) 완료함 수업 8 / 23 완료함 ← 이전…" at bounding box center [483, 219] width 1225 height 783
click at [1021, 324] on div "기초부터 정확히, 브루잉 국가대표의 브루잉 AtoZ 클래스 5강: 여과와 침출 (핸드드립과 푸어오버) 완료함 수업 8 / 23 완료함 ← 이전…" at bounding box center [483, 219] width 1225 height 783
